Goal: Task Accomplishment & Management: Manage account settings

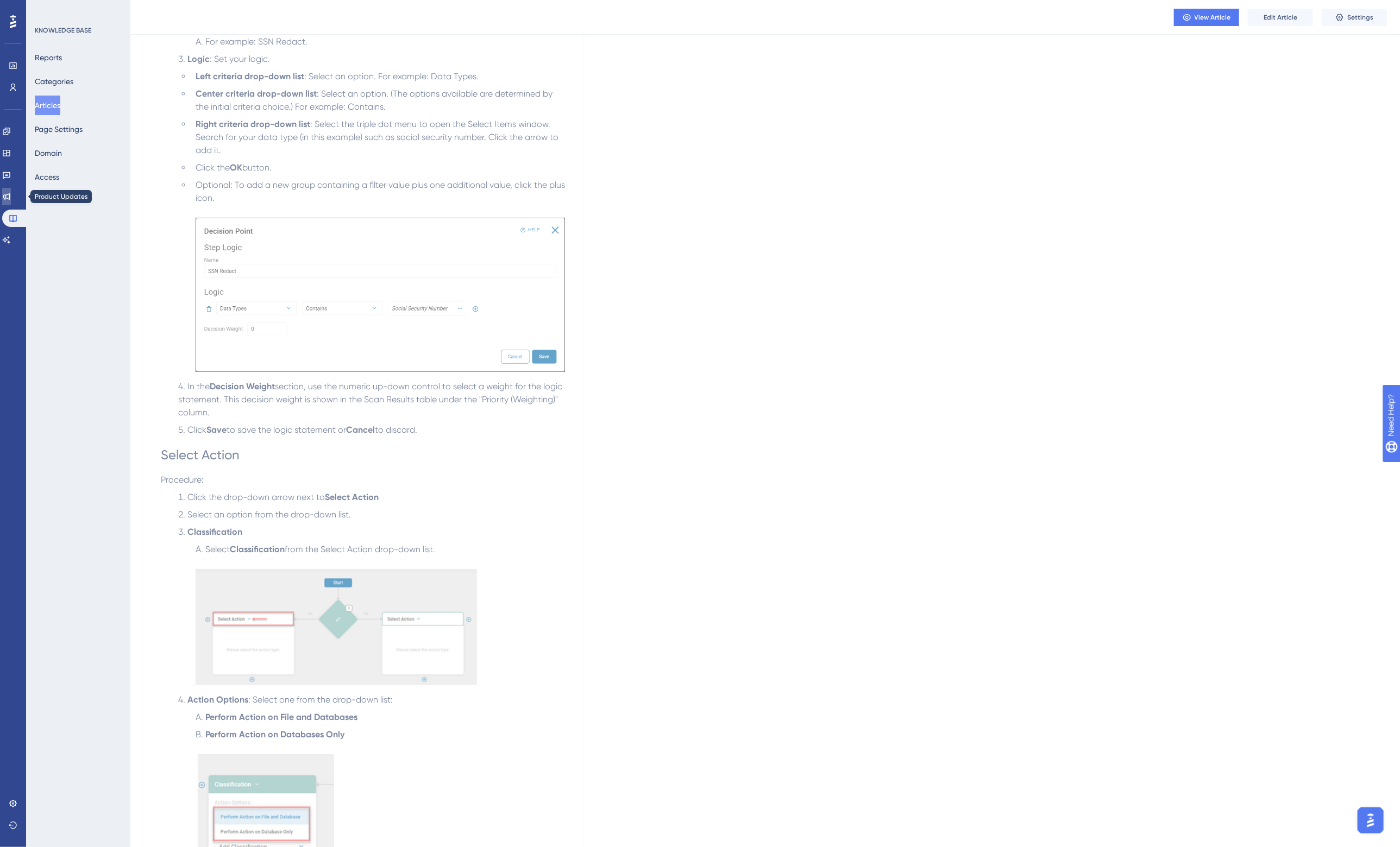
click at [11, 201] on link at bounding box center [6, 196] width 8 height 17
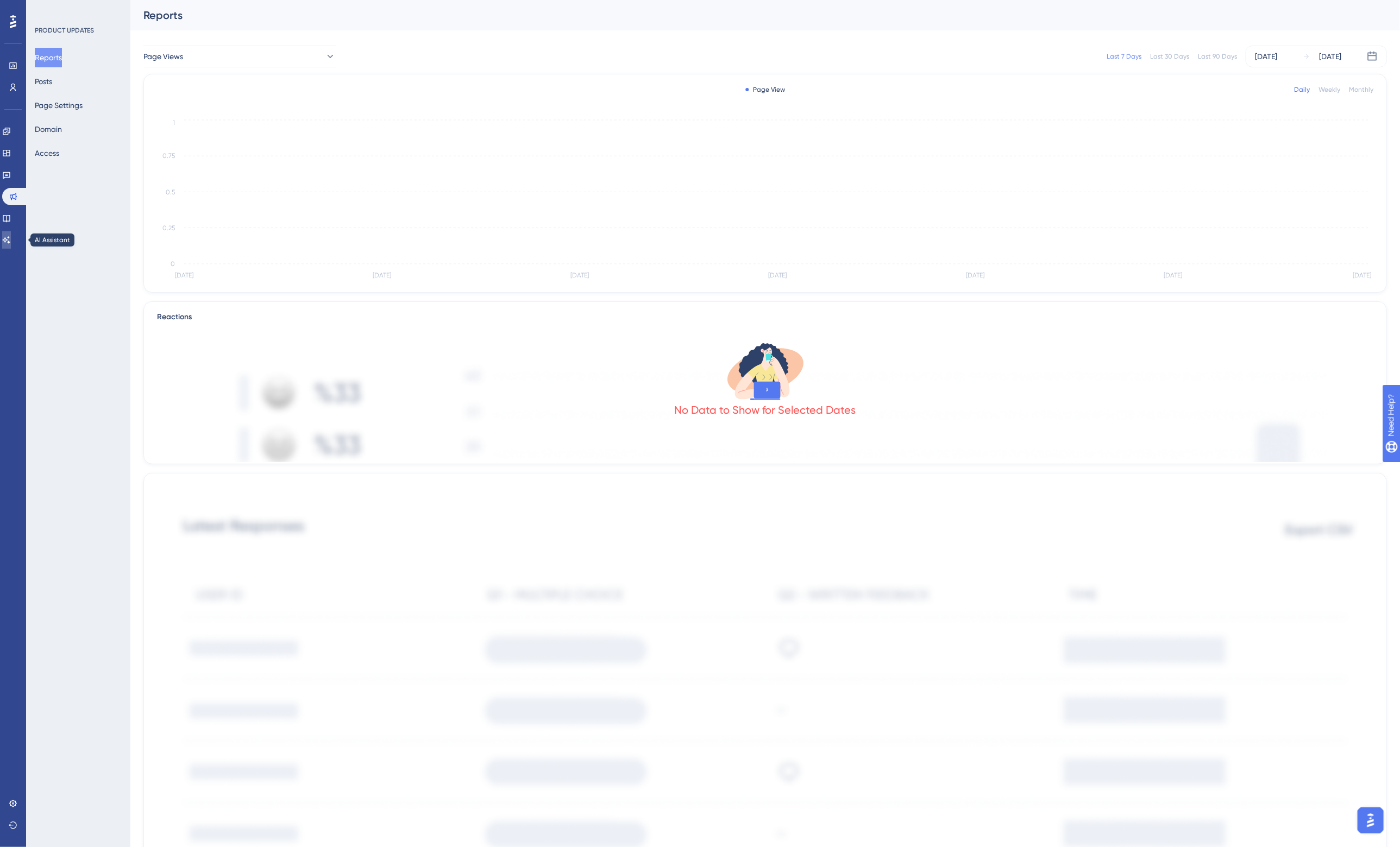
click at [11, 232] on link at bounding box center [6, 240] width 8 height 17
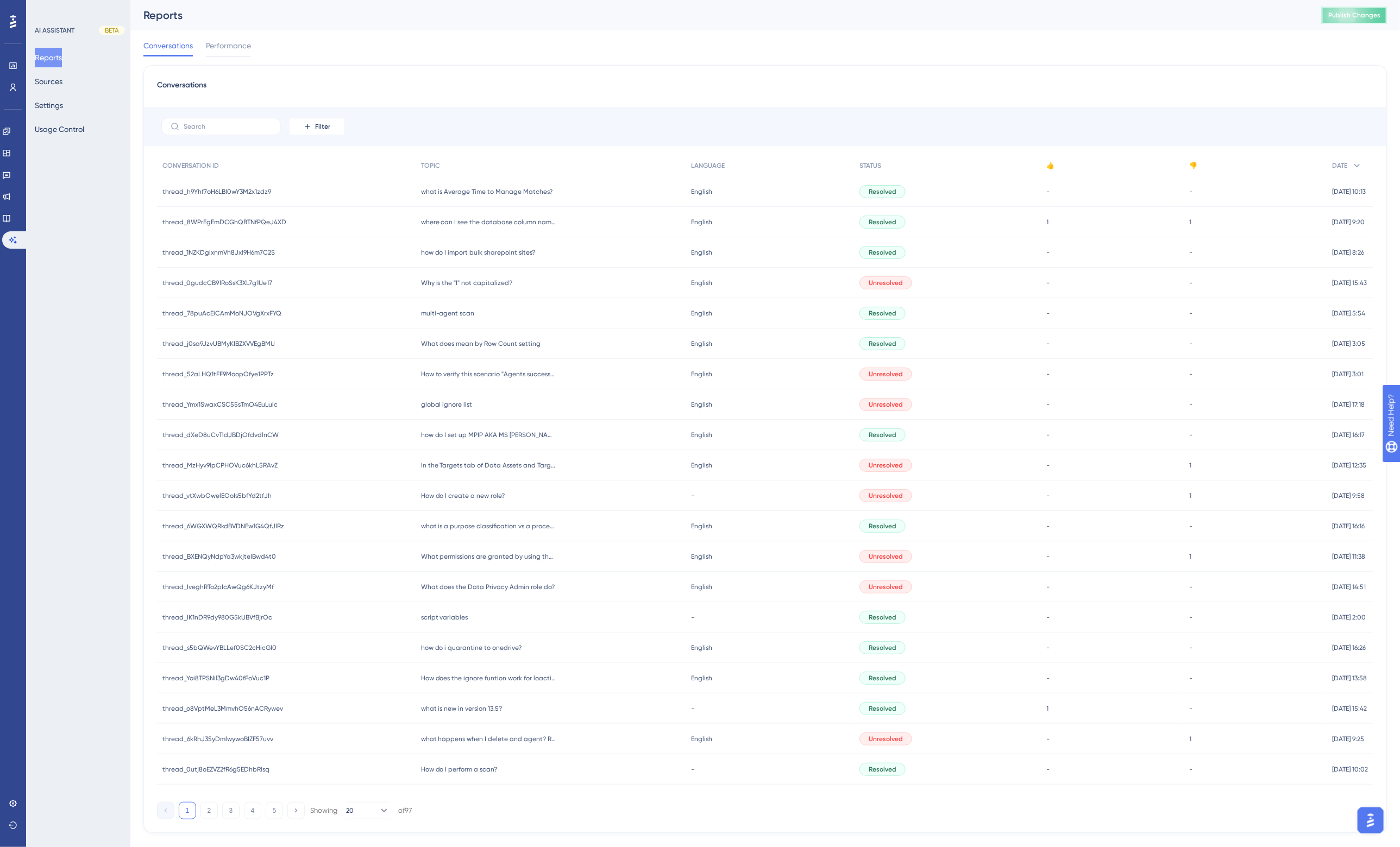
click at [1352, 12] on span "Publish Changes" at bounding box center [1354, 14] width 52 height 8
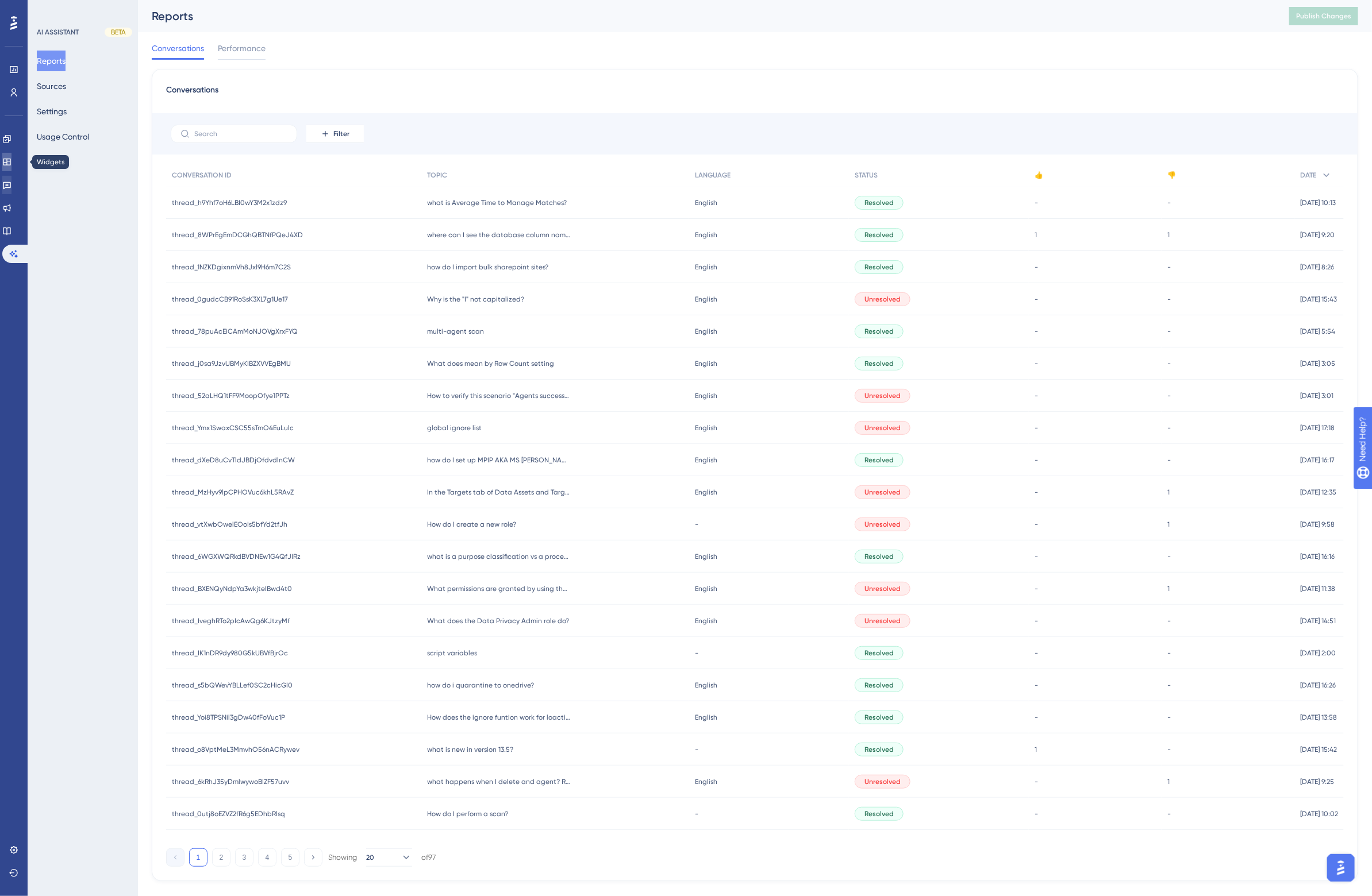
drag, startPoint x: 12, startPoint y: 162, endPoint x: 24, endPoint y: 184, distance: 25.1
click at [10, 162] on icon at bounding box center [6, 162] width 7 height 7
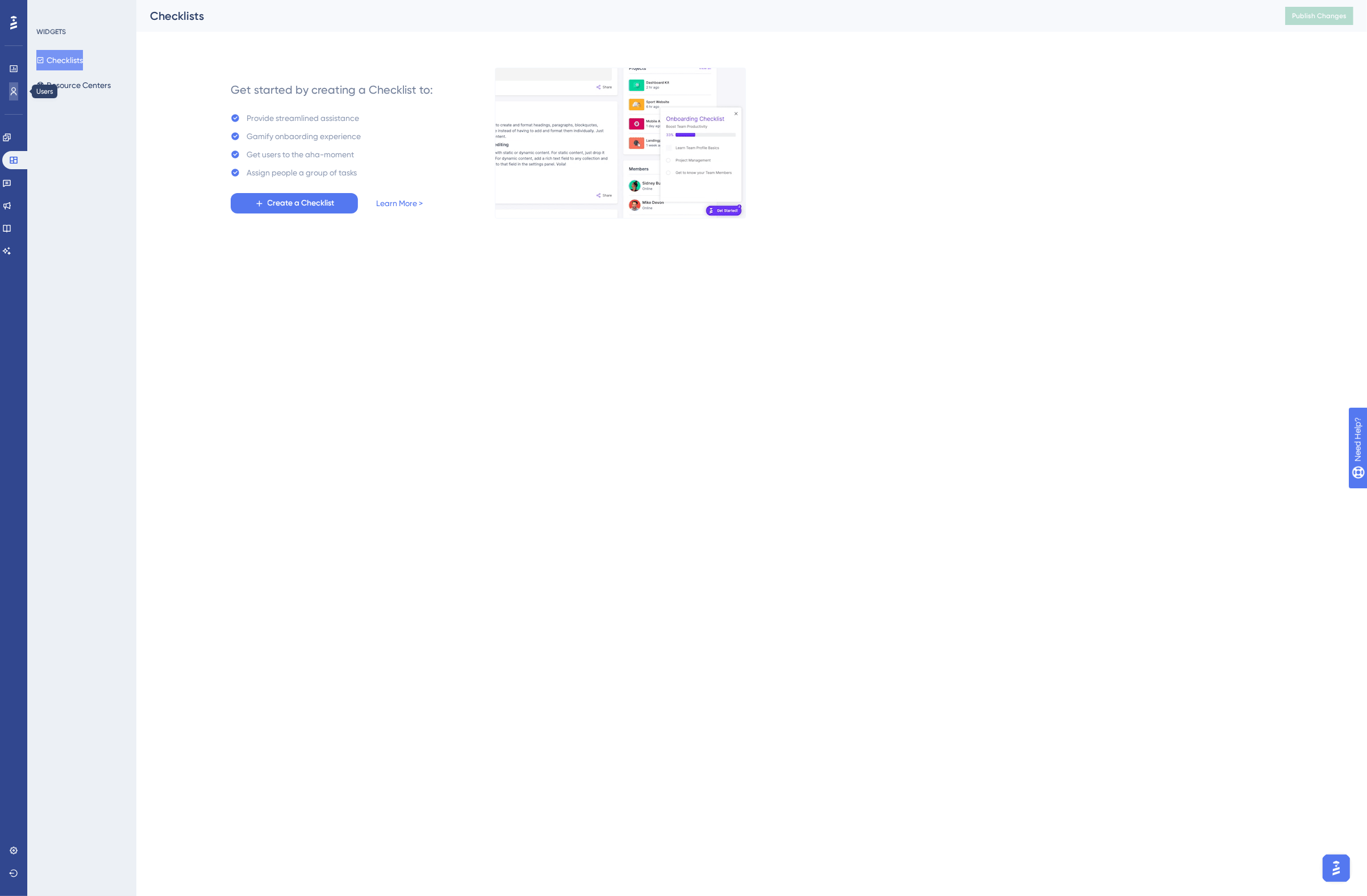
click at [13, 90] on icon at bounding box center [13, 91] width 9 height 9
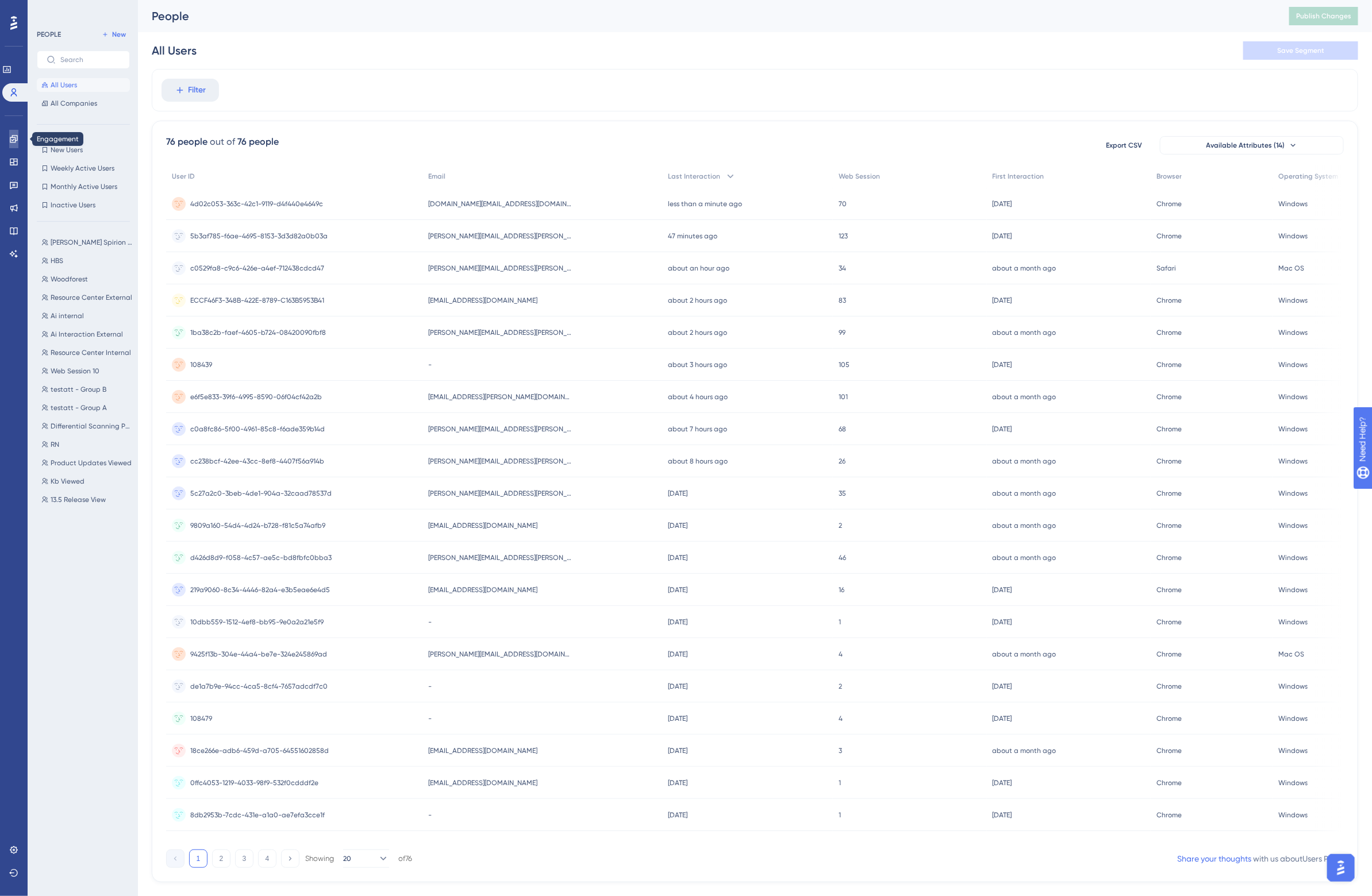
click at [13, 139] on icon at bounding box center [13, 138] width 9 height 9
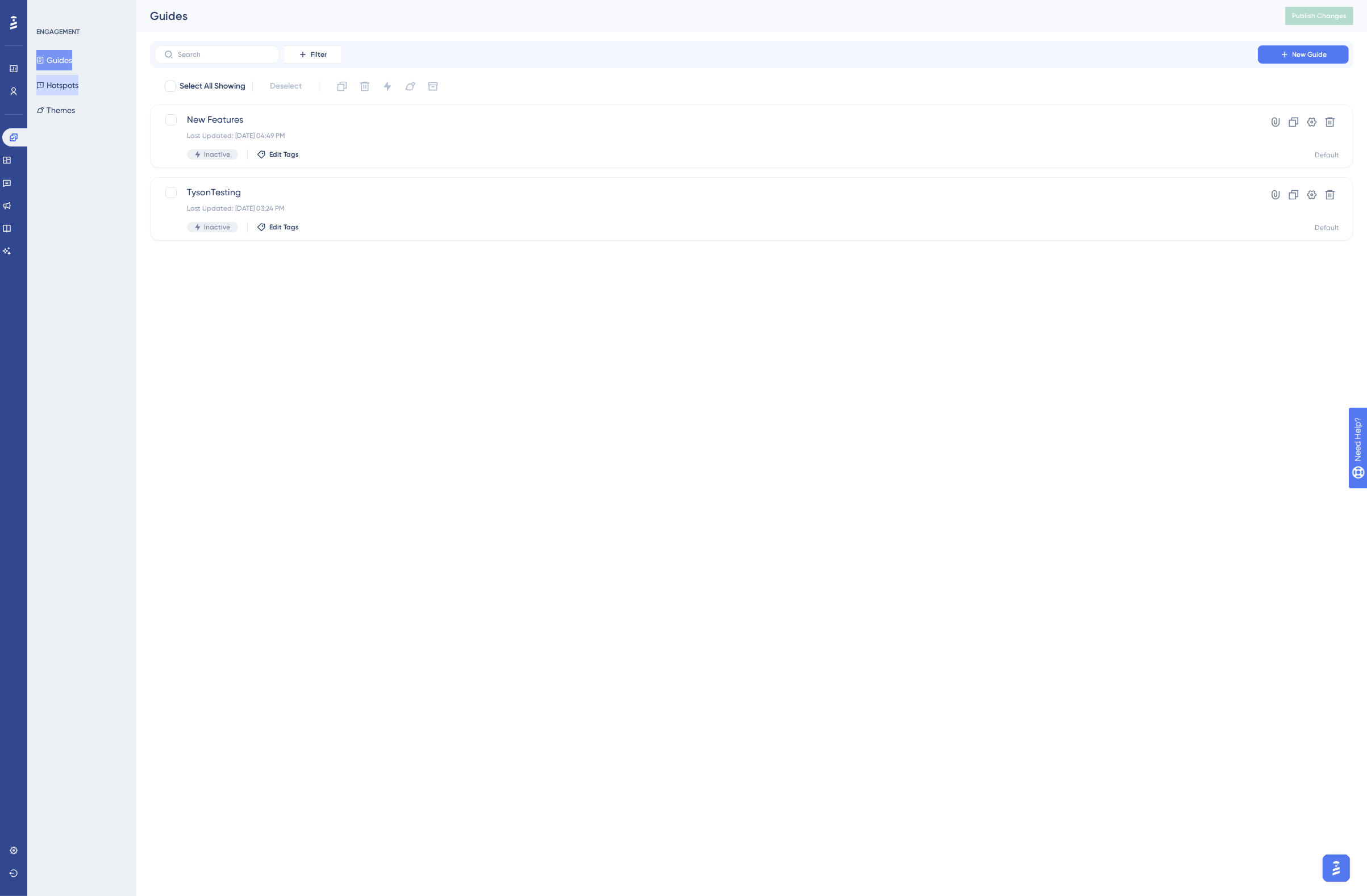
click at [74, 87] on button "Hotspots" at bounding box center [57, 85] width 42 height 21
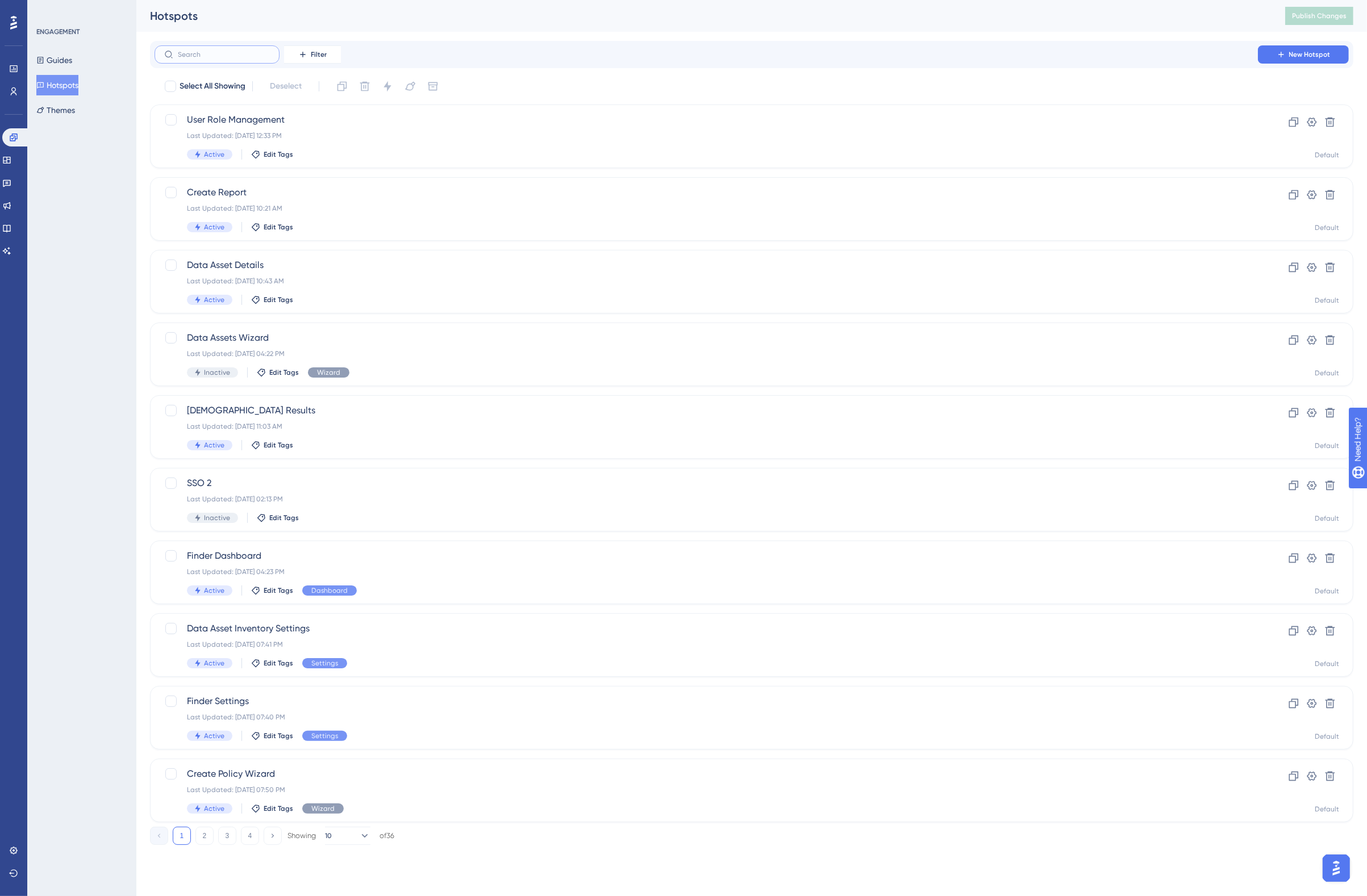
click at [219, 52] on input "text" at bounding box center [224, 55] width 92 height 8
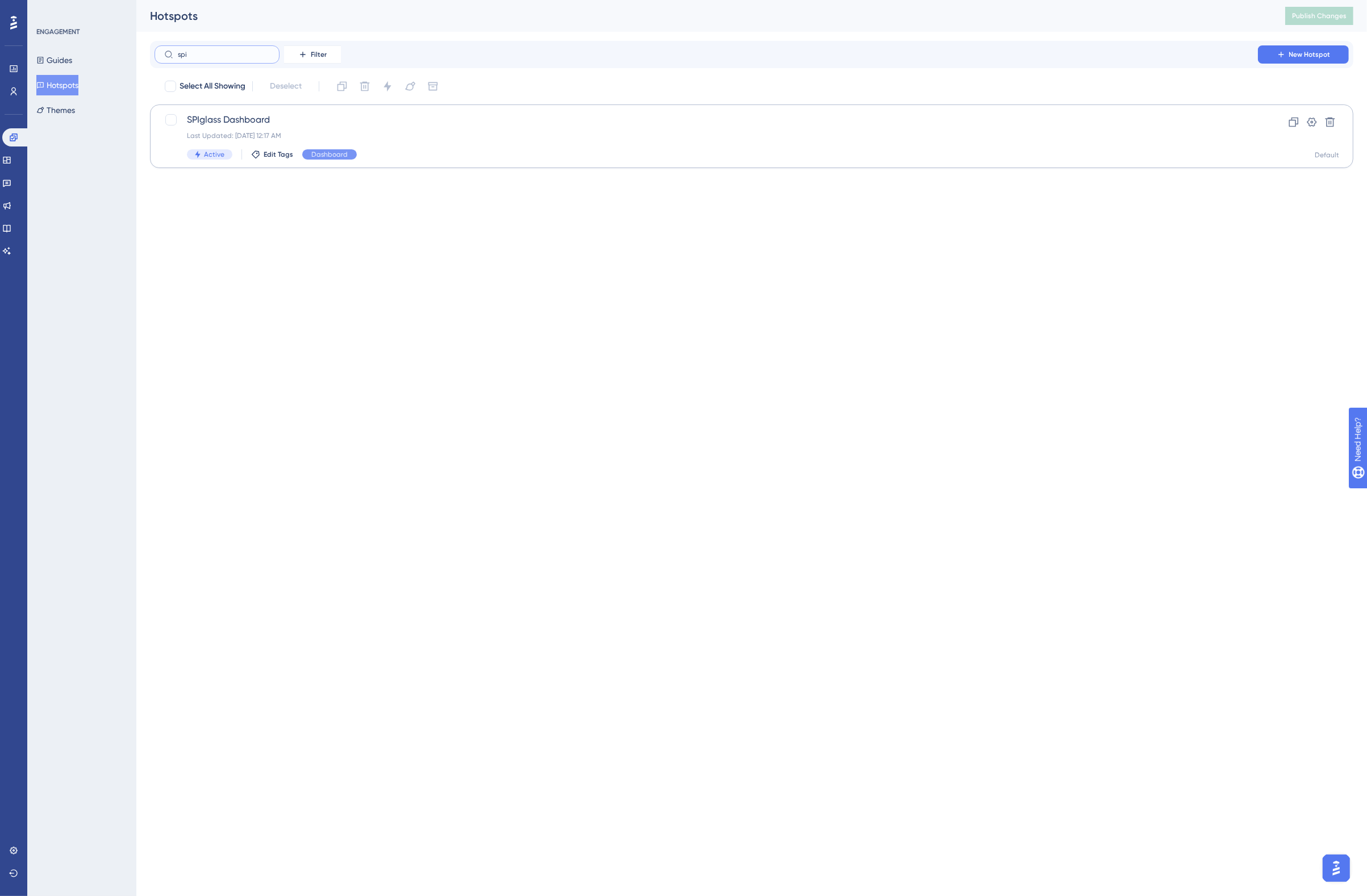
type input "spi"
click at [243, 128] on div "SPIglass Dashboard Last Updated: [DATE] 12:17 AM Active Edit Tags Dashboard" at bounding box center [706, 136] width 1039 height 47
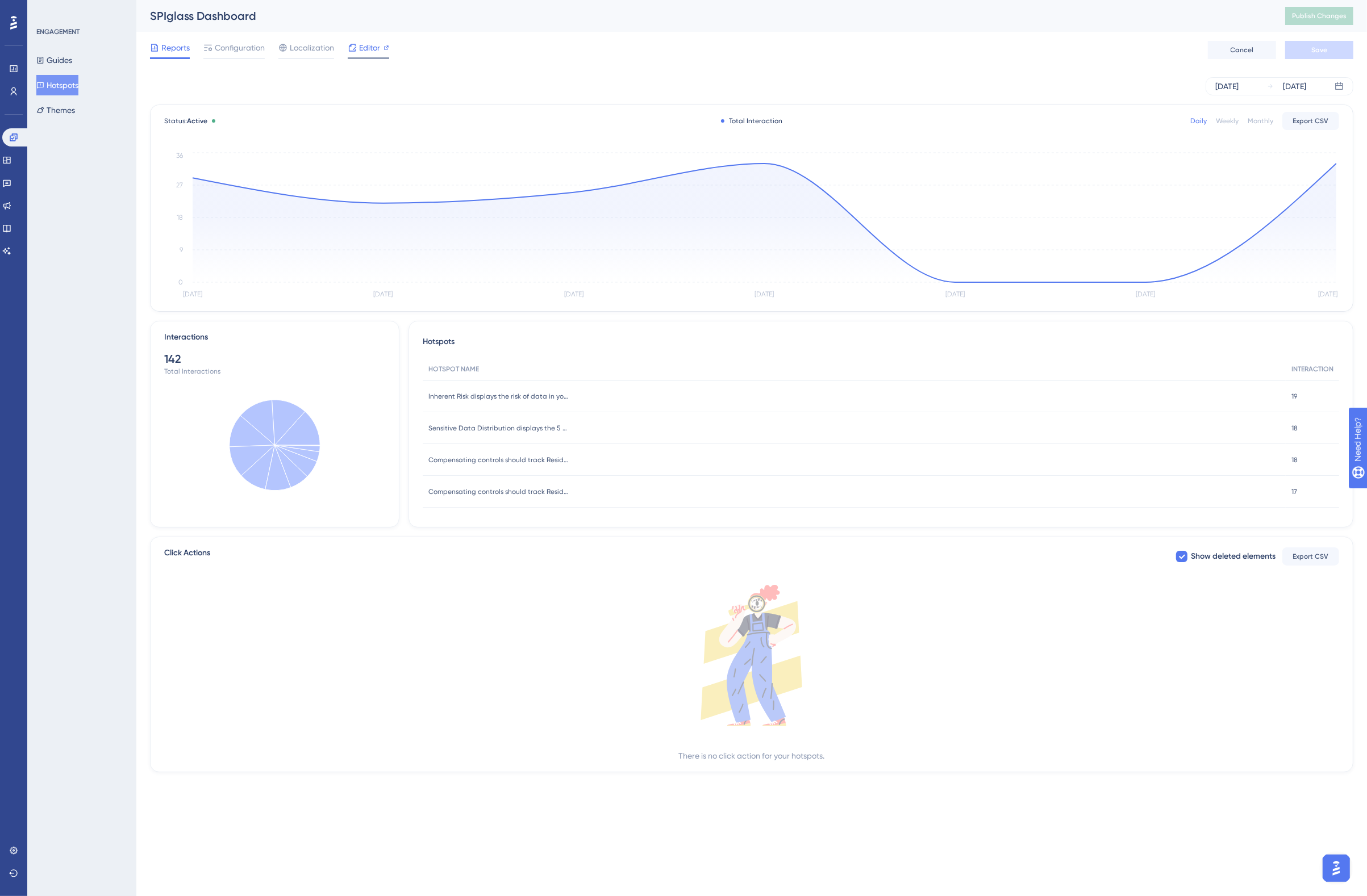
click at [368, 48] on span "Editor" at bounding box center [370, 47] width 21 height 14
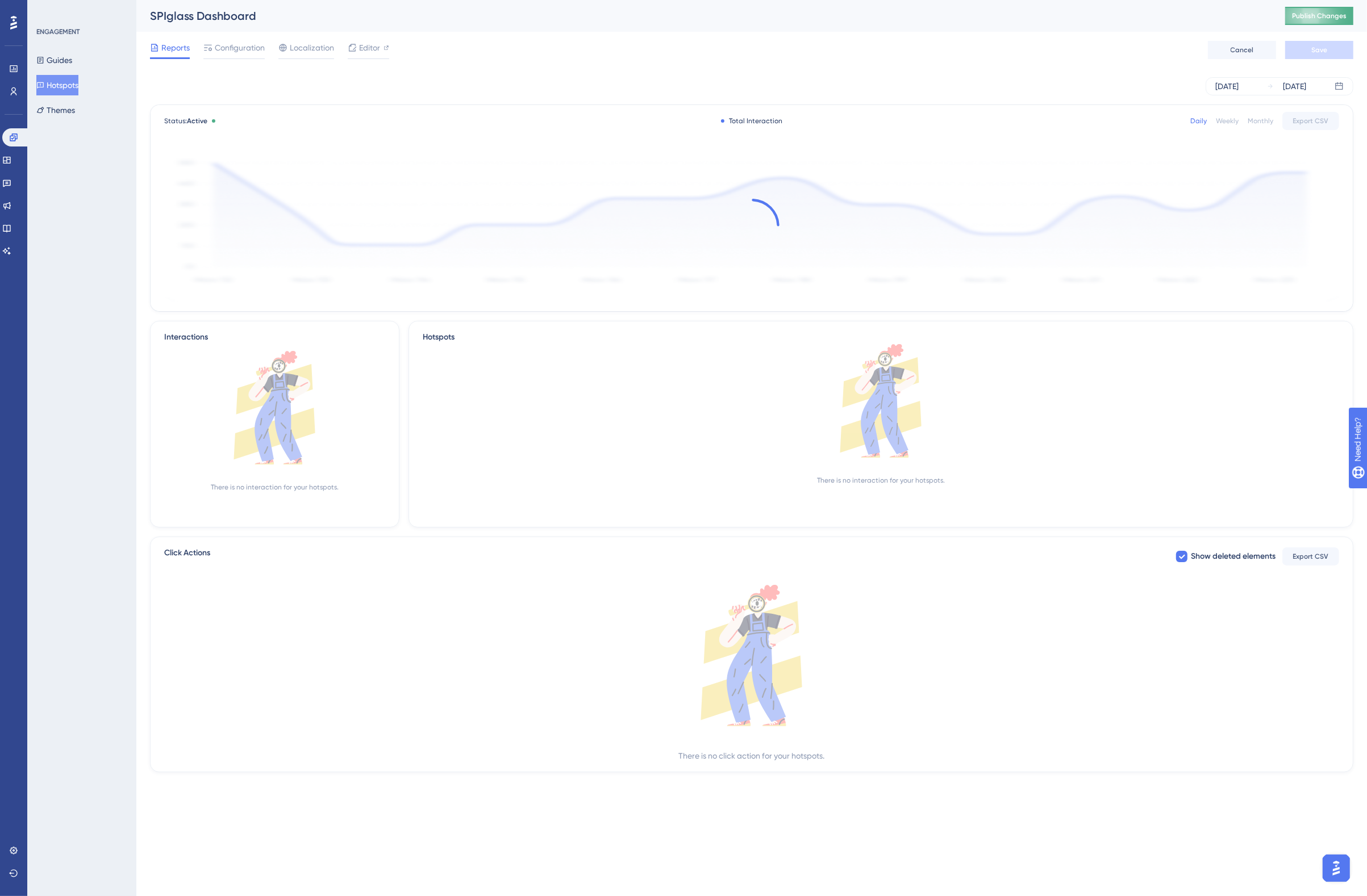
click at [1322, 17] on span "Publish Changes" at bounding box center [1319, 15] width 55 height 9
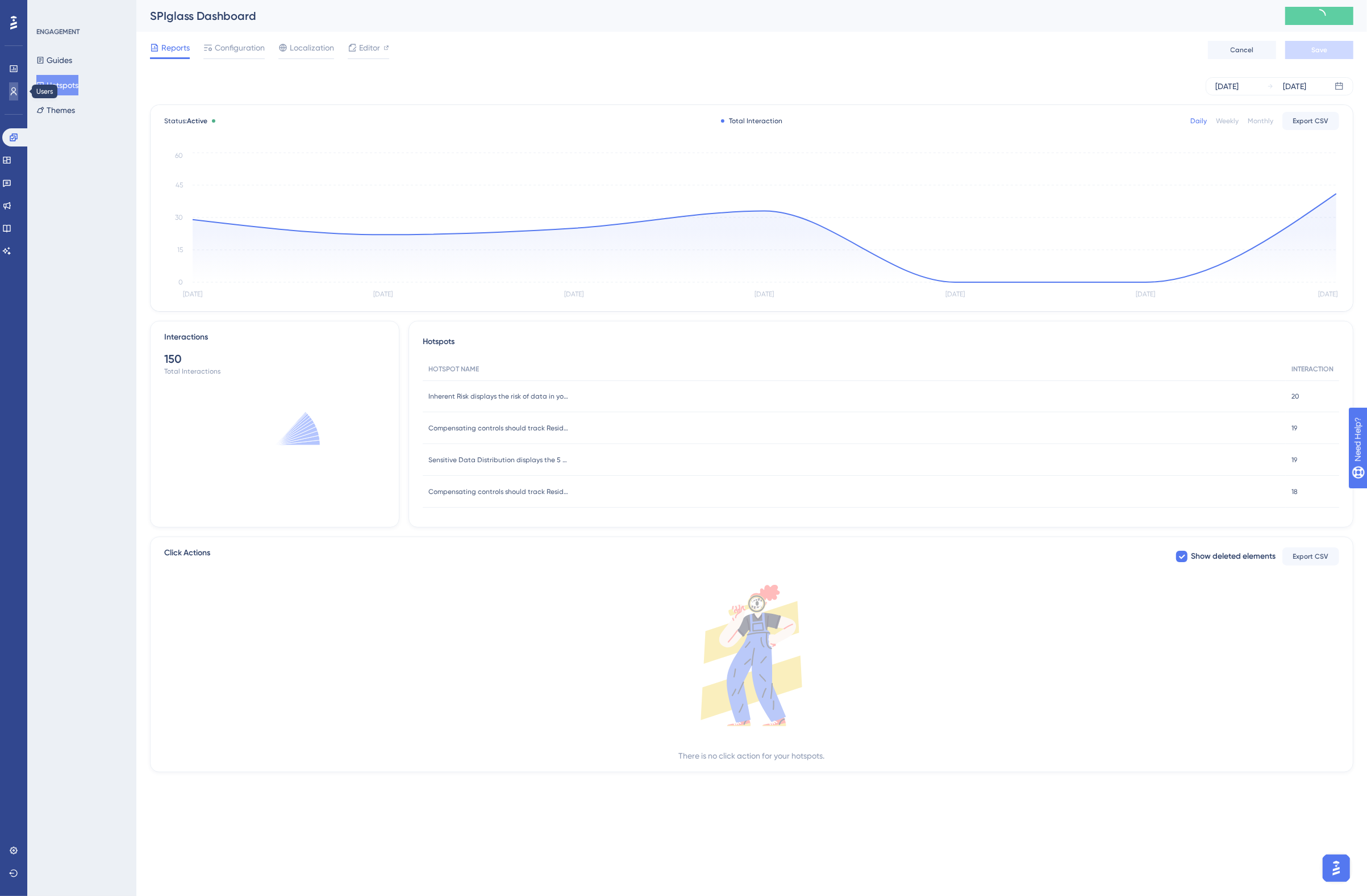
click at [17, 89] on icon at bounding box center [13, 91] width 9 height 9
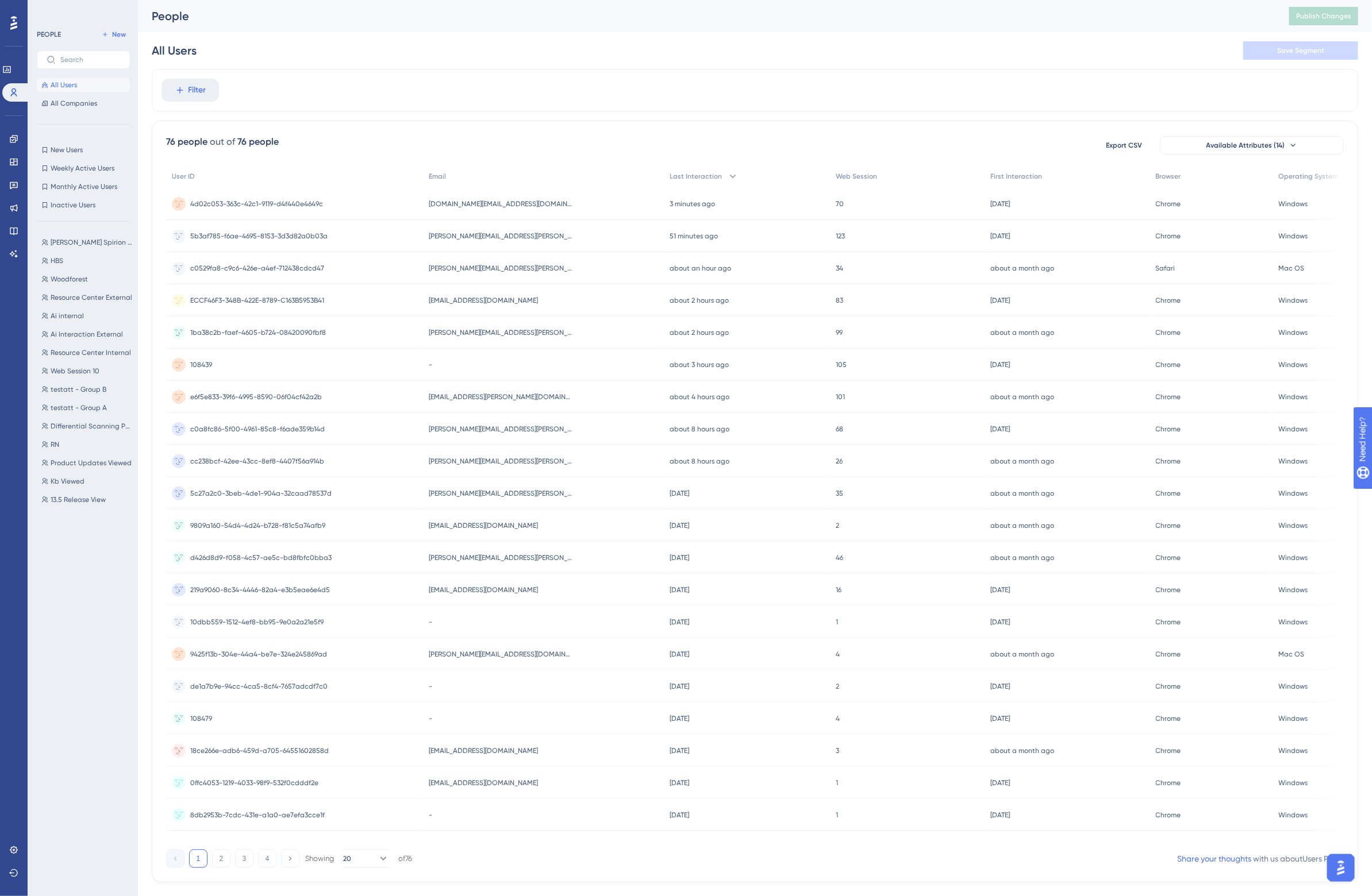
click at [506, 425] on span "[PERSON_NAME][EMAIL_ADDRESS][PERSON_NAME][DOMAIN_NAME]" at bounding box center [500, 428] width 144 height 9
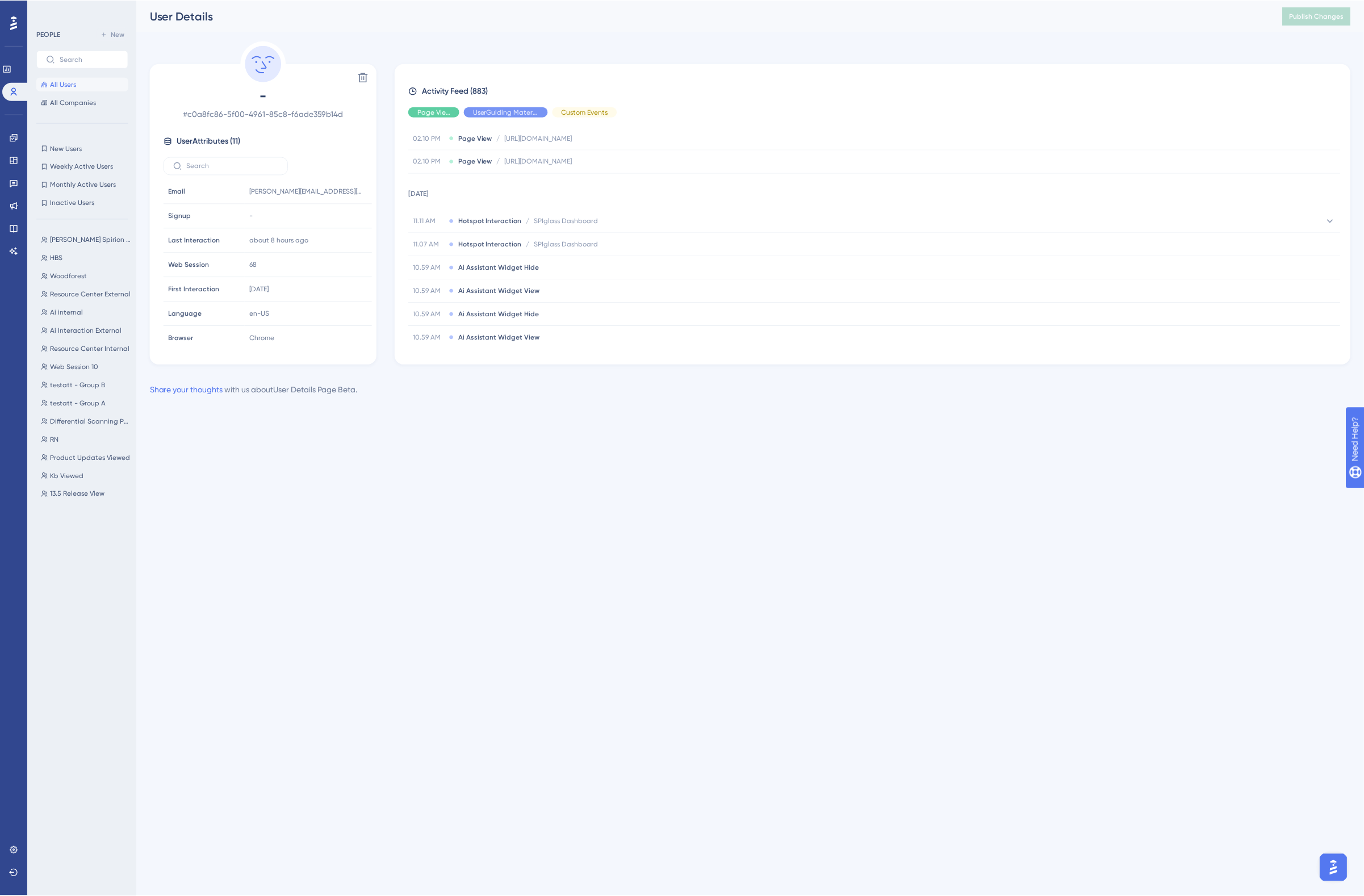
scroll to position [213, 0]
click at [1304, 9] on button "Publish Changes" at bounding box center [1319, 16] width 68 height 18
click at [1323, 16] on span "Publish Changes" at bounding box center [1319, 15] width 55 height 9
